Goal: Transaction & Acquisition: Purchase product/service

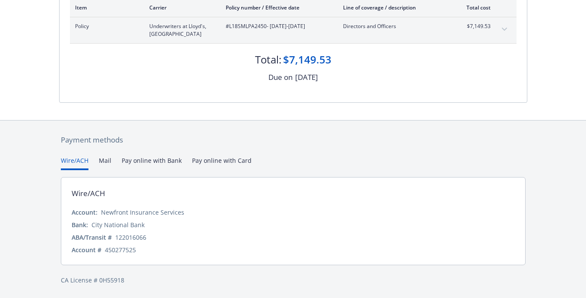
scroll to position [125, 0]
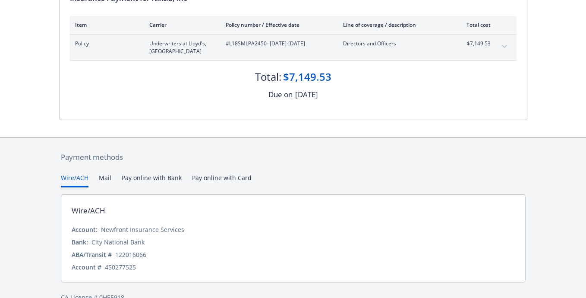
click at [230, 159] on div "Payment methods Wire/ACH Mail Pay online with Bank Pay online with Card Wire/AC…" at bounding box center [293, 227] width 468 height 178
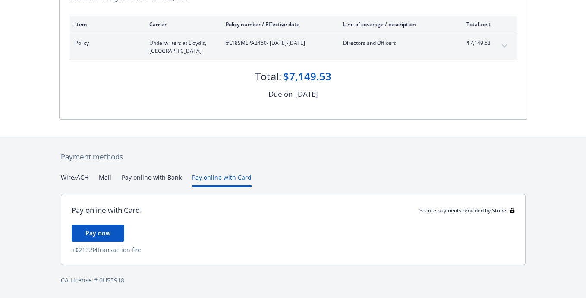
scroll to position [108, 0]
click at [113, 233] on button "Pay now" at bounding box center [98, 233] width 53 height 17
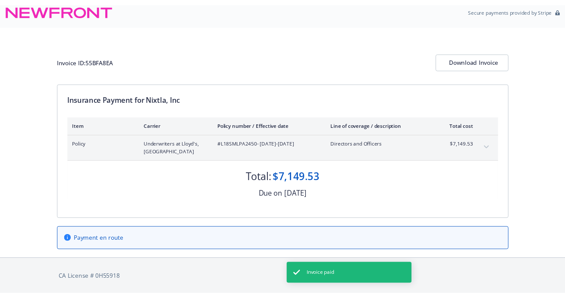
scroll to position [7, 0]
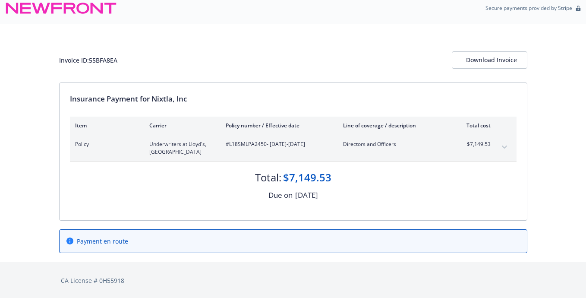
click at [438, 37] on div "Invoice ID: 55BFA8EA Download Invoice" at bounding box center [293, 53] width 468 height 59
